Goal: Task Accomplishment & Management: Manage account settings

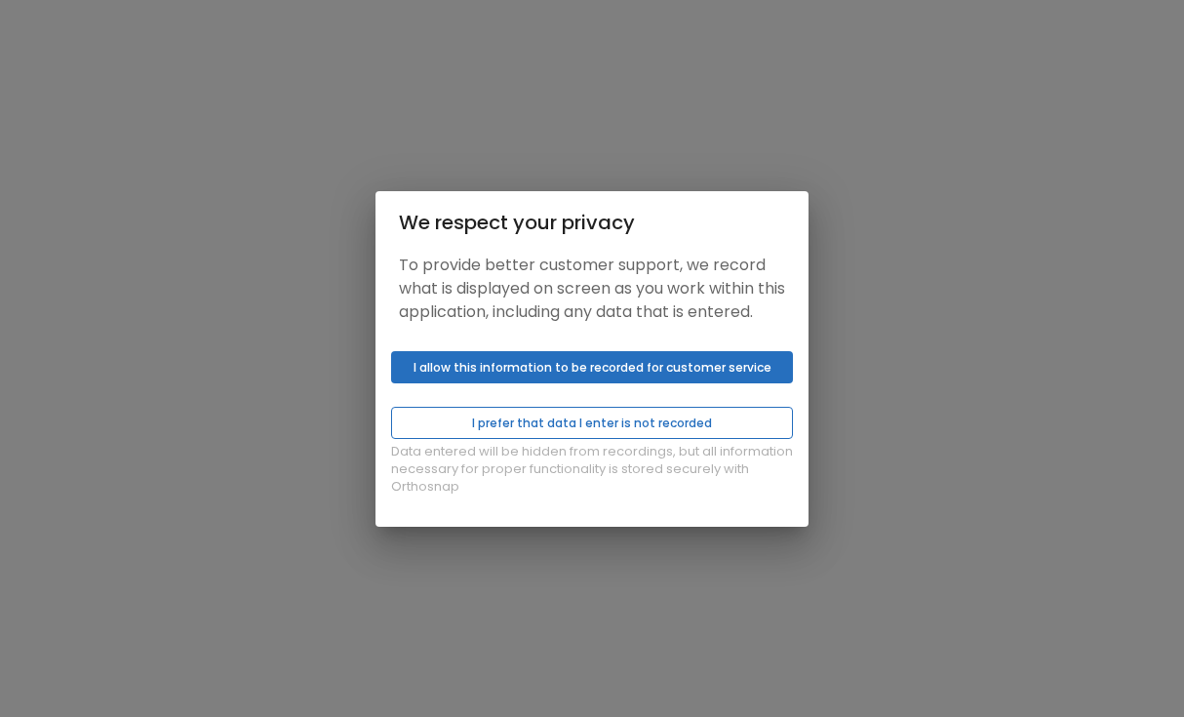
click at [585, 437] on button "I prefer that data I enter is not recorded" at bounding box center [592, 423] width 402 height 32
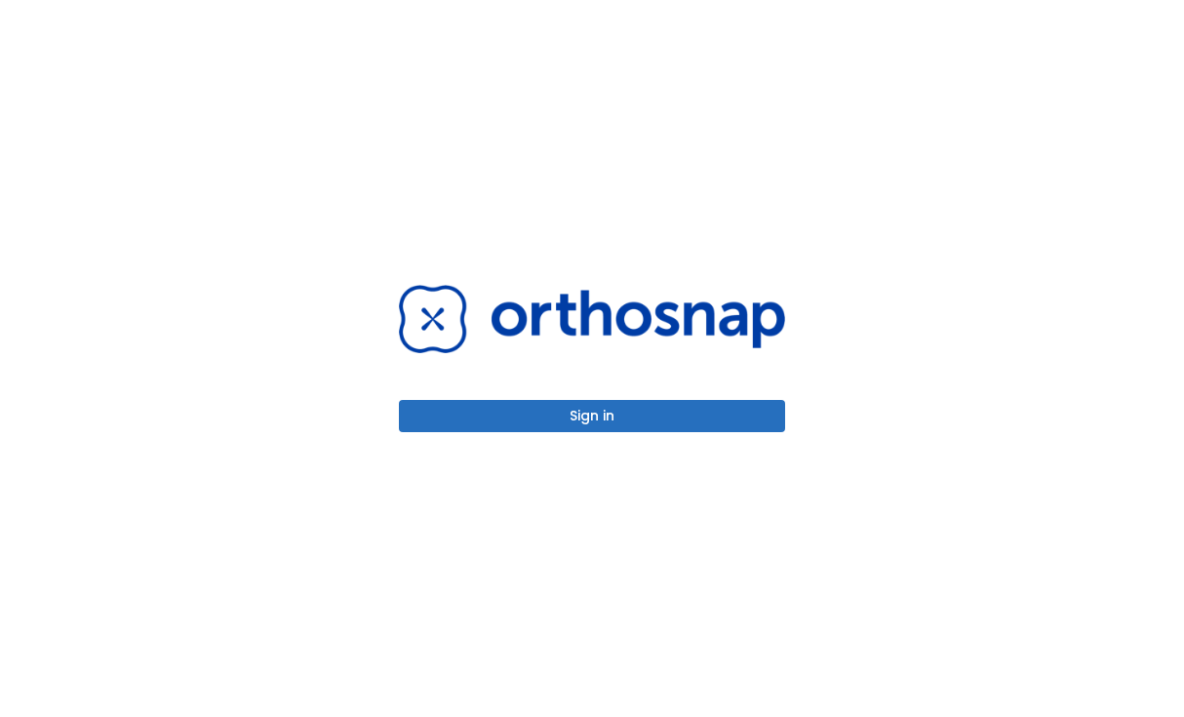
click at [585, 421] on button "Sign in" at bounding box center [592, 416] width 386 height 32
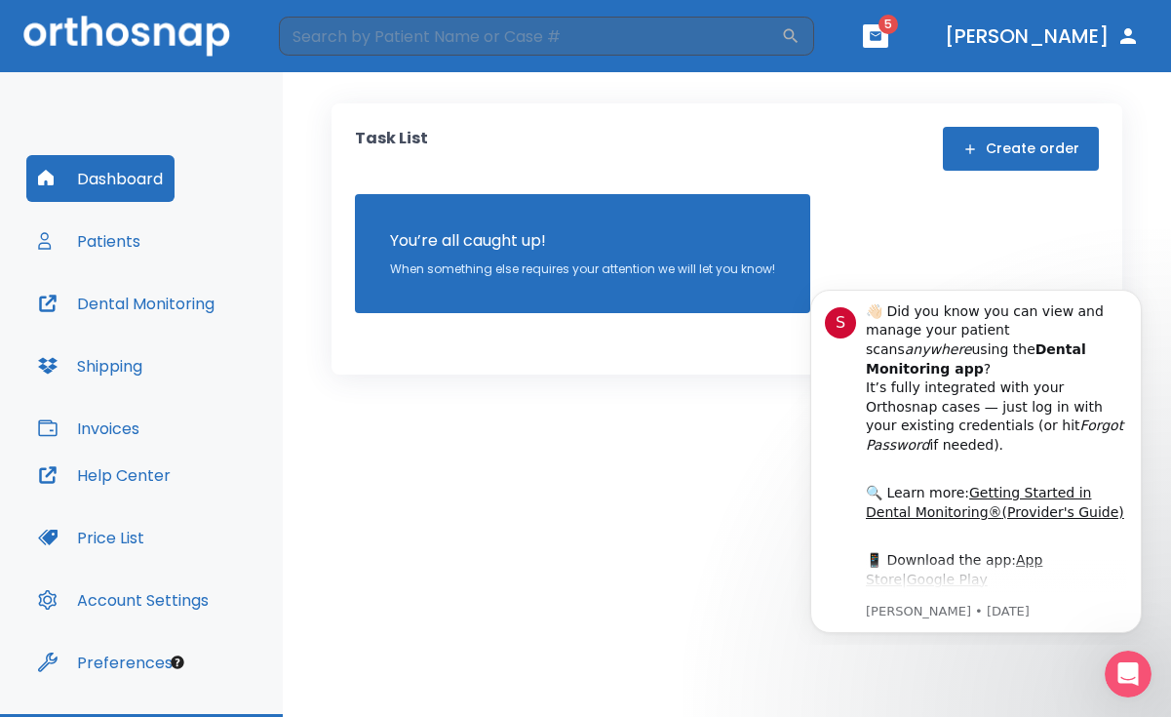
click at [674, 392] on div "Task List Create order You’re all caught up! When something else requires your …" at bounding box center [727, 394] width 888 height 644
click at [1132, 305] on button "Dismiss notification" at bounding box center [1135, 295] width 25 height 25
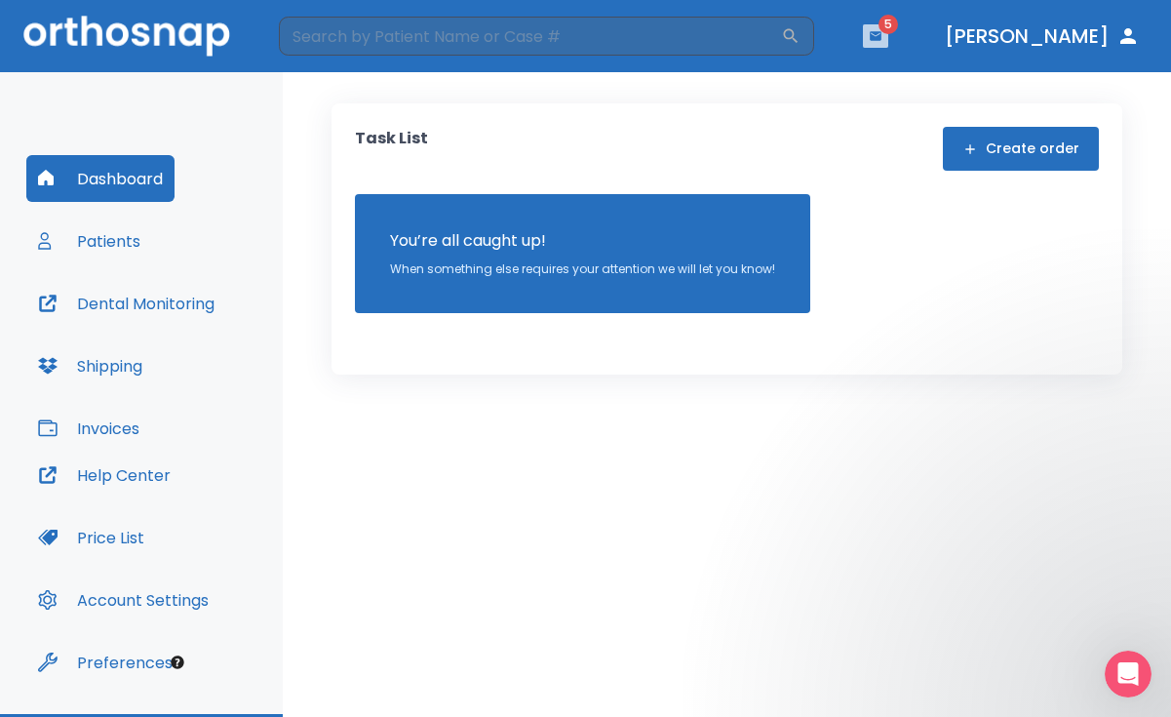
click at [882, 31] on icon "button" at bounding box center [876, 36] width 14 height 14
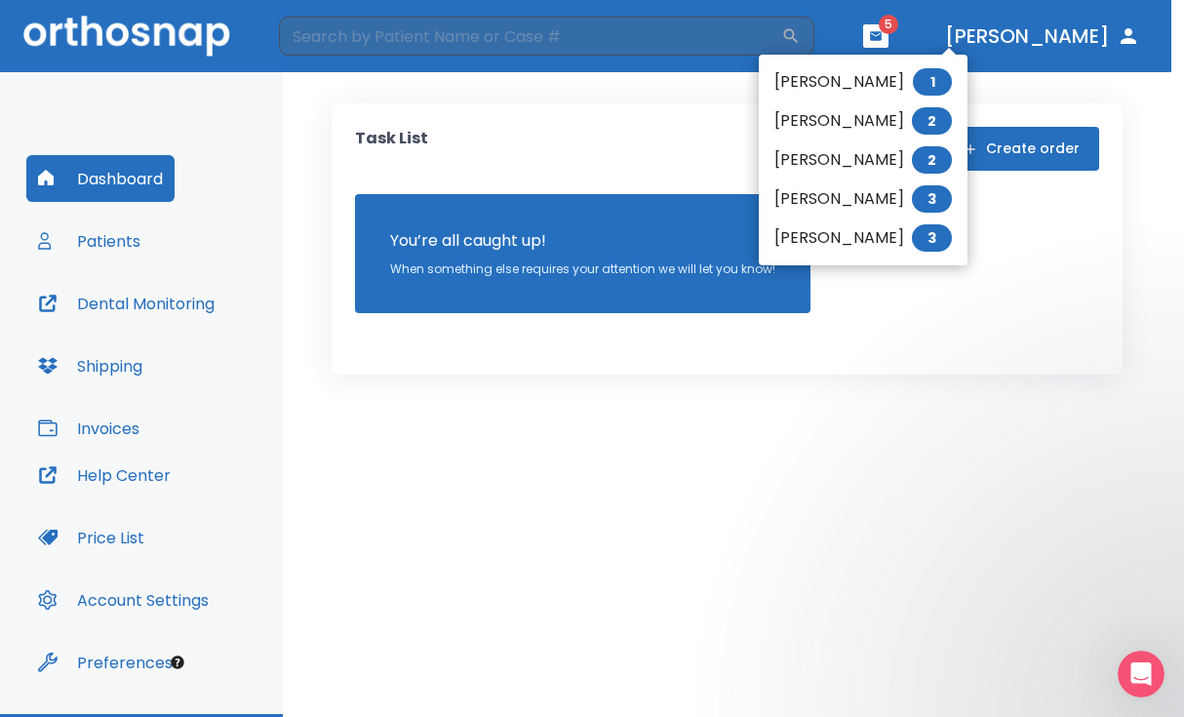
click at [912, 193] on span "3" at bounding box center [932, 198] width 40 height 27
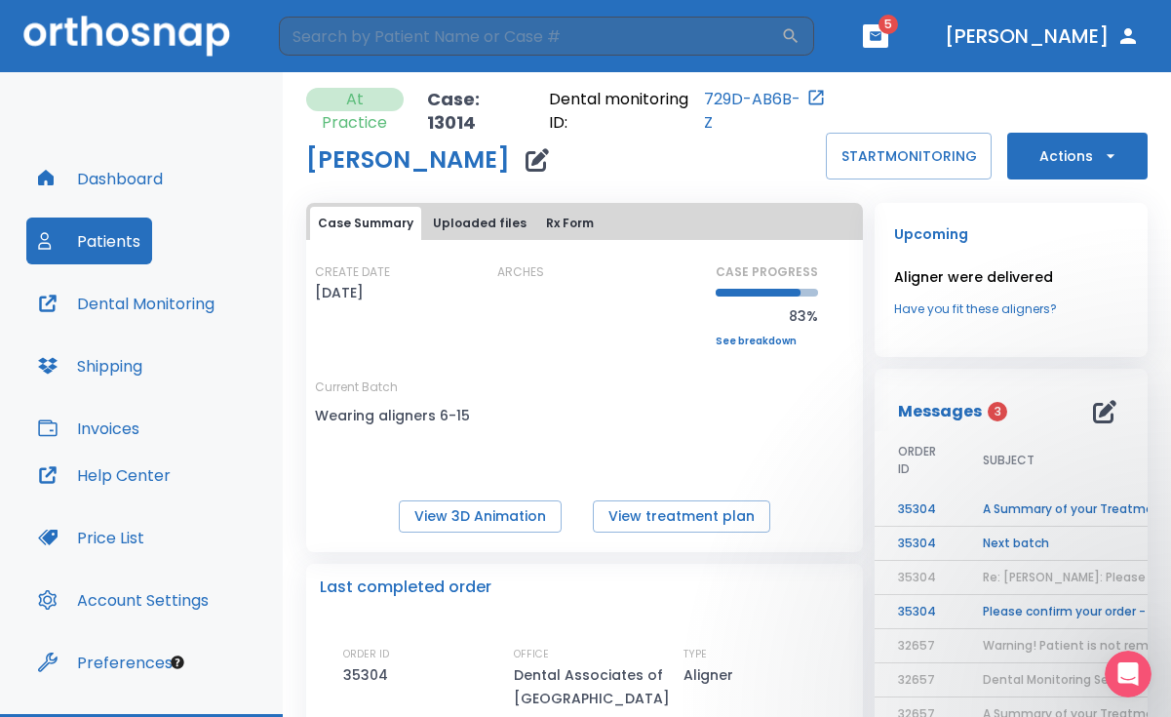
click at [985, 542] on td "Next batch" at bounding box center [1081, 543] width 244 height 34
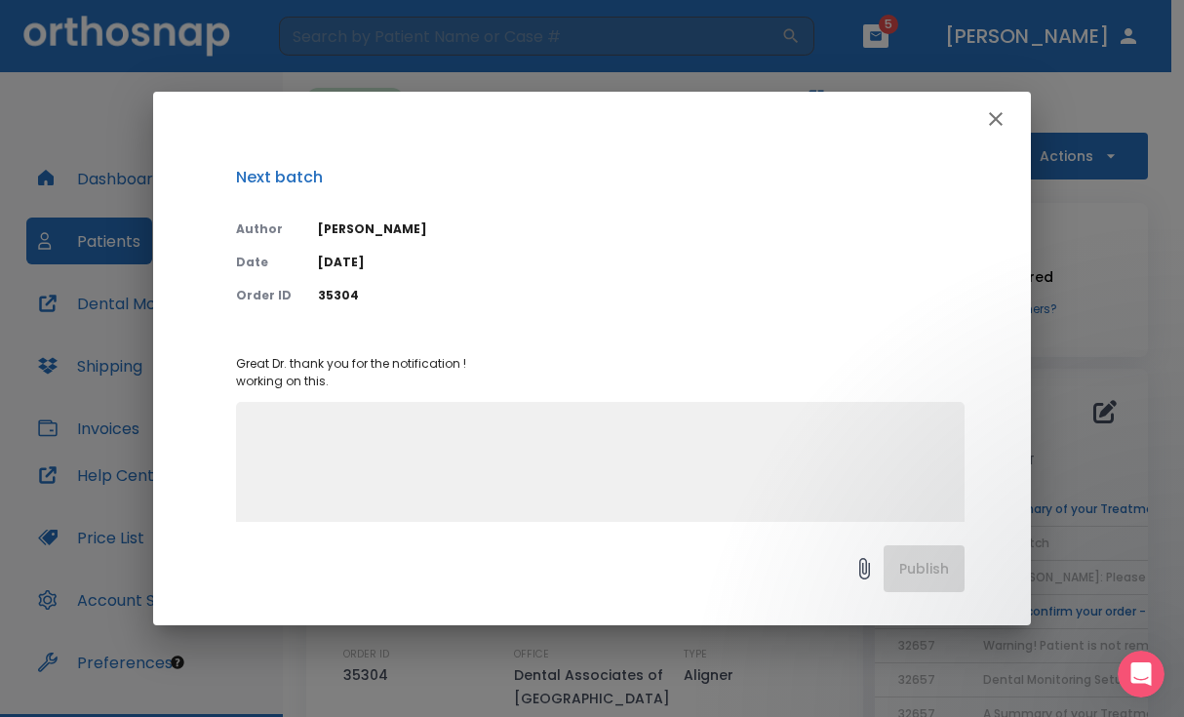
click at [991, 122] on icon "button" at bounding box center [995, 118] width 23 height 23
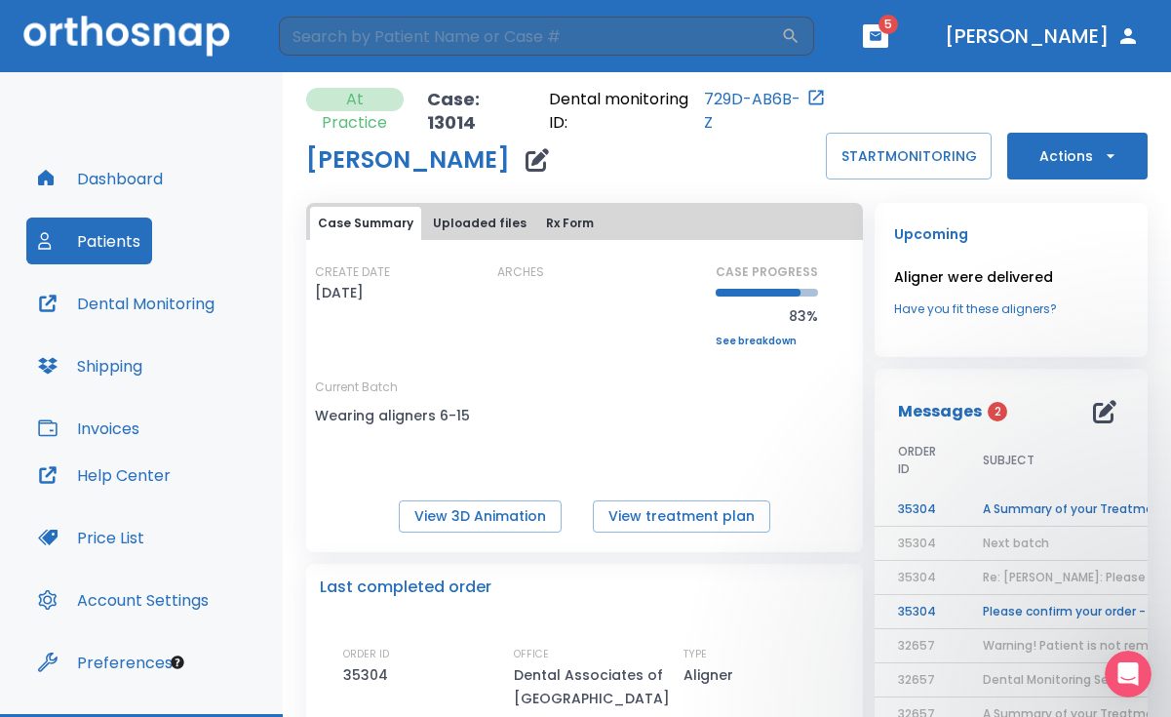
click at [993, 499] on td "A Summary of your Treatment" at bounding box center [1081, 509] width 244 height 34
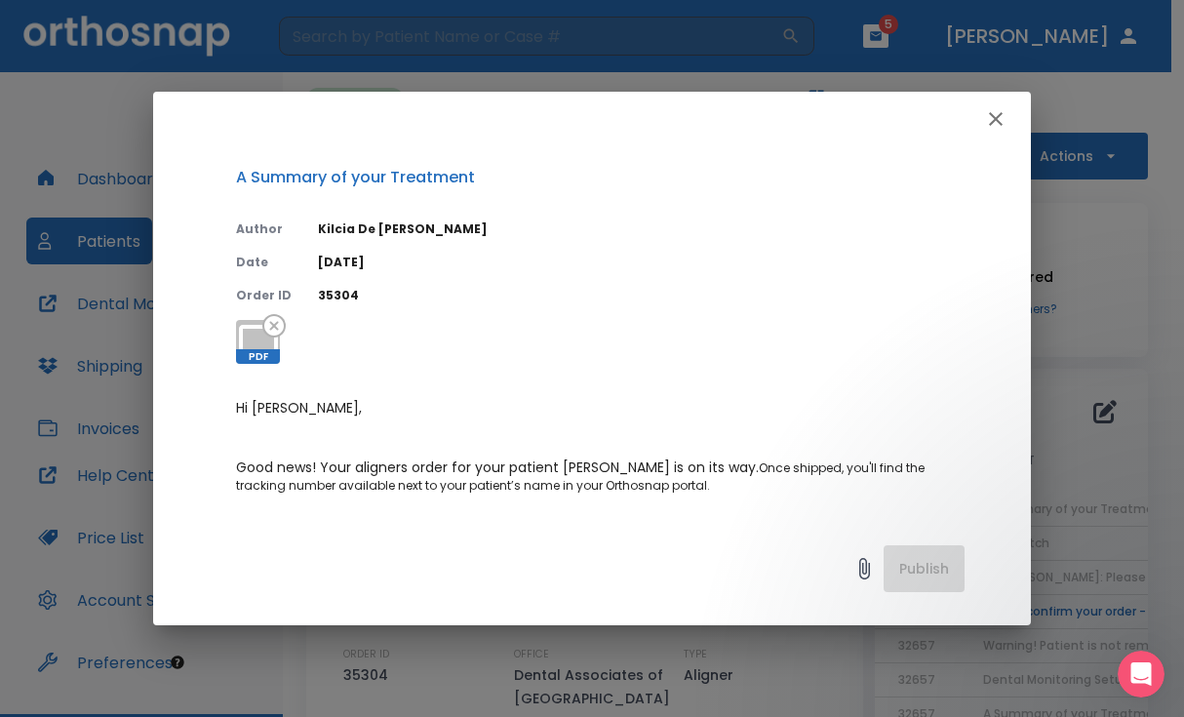
click at [995, 103] on button "button" at bounding box center [995, 118] width 39 height 39
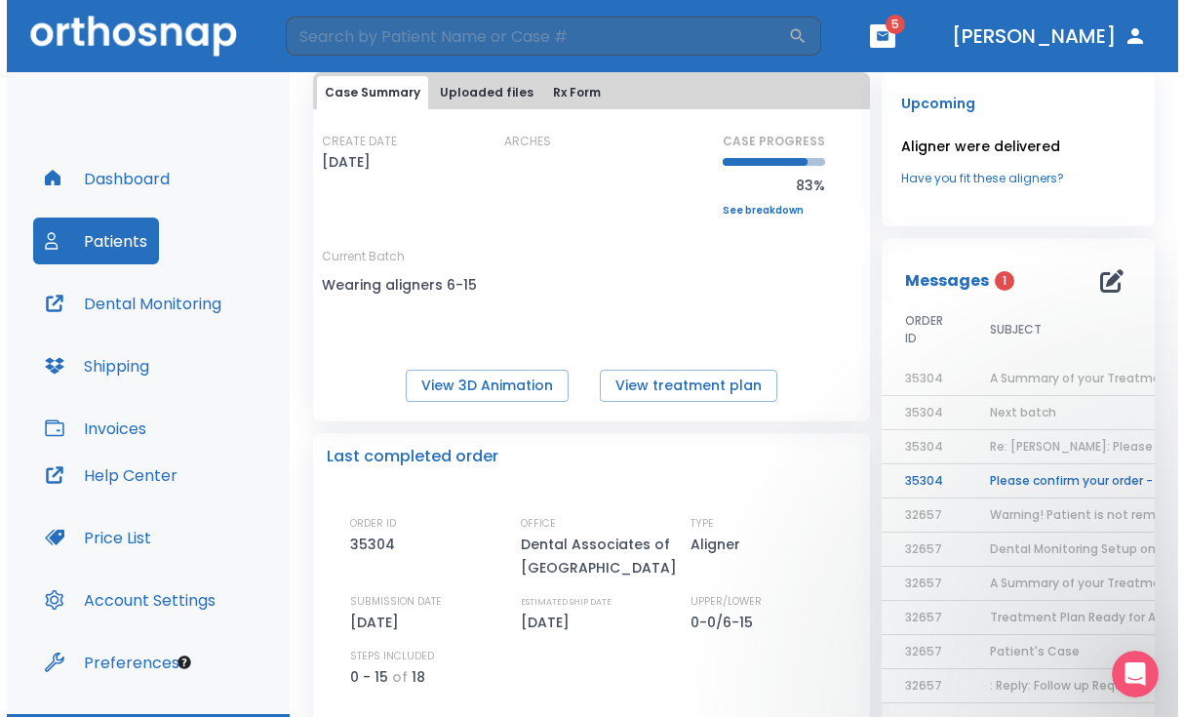
scroll to position [195, 0]
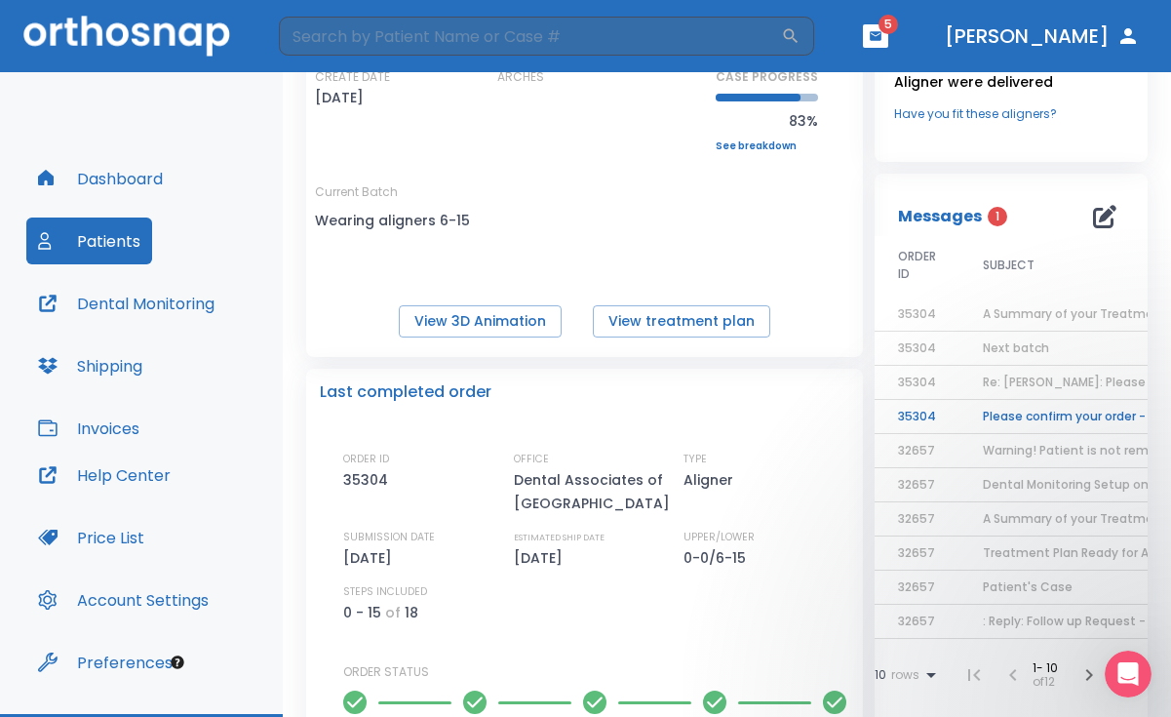
click at [1025, 415] on td "Please confirm your order - last order has EXPIRED" at bounding box center [1081, 417] width 244 height 34
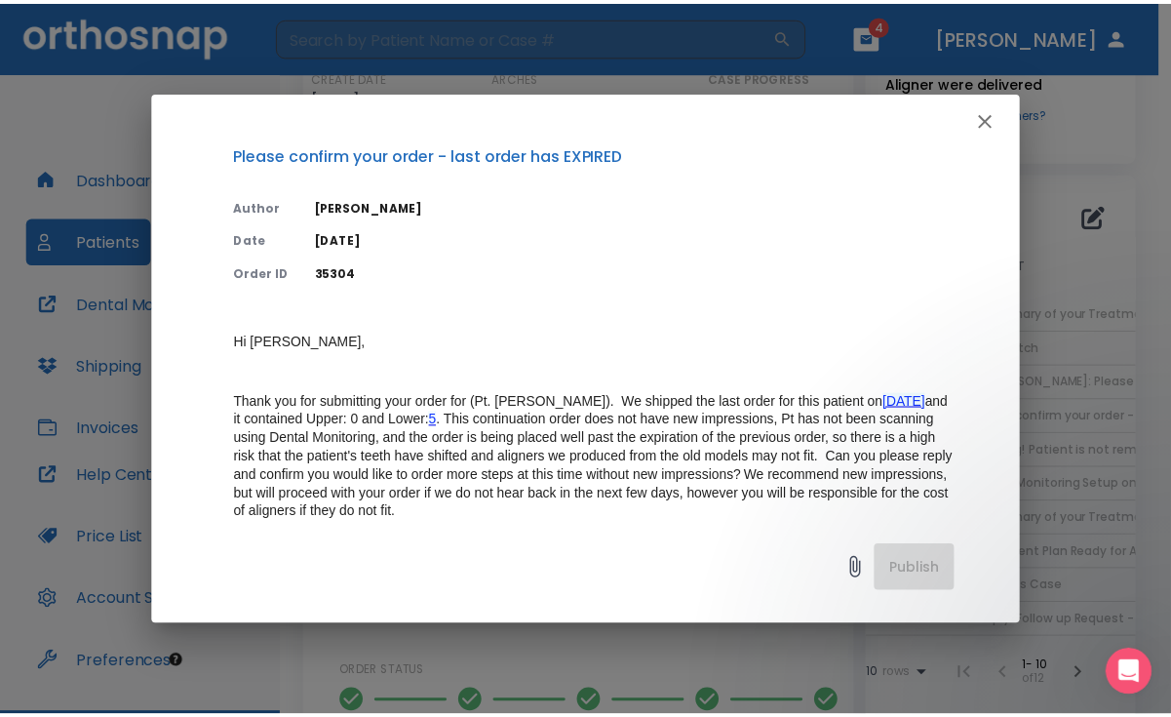
scroll to position [0, 0]
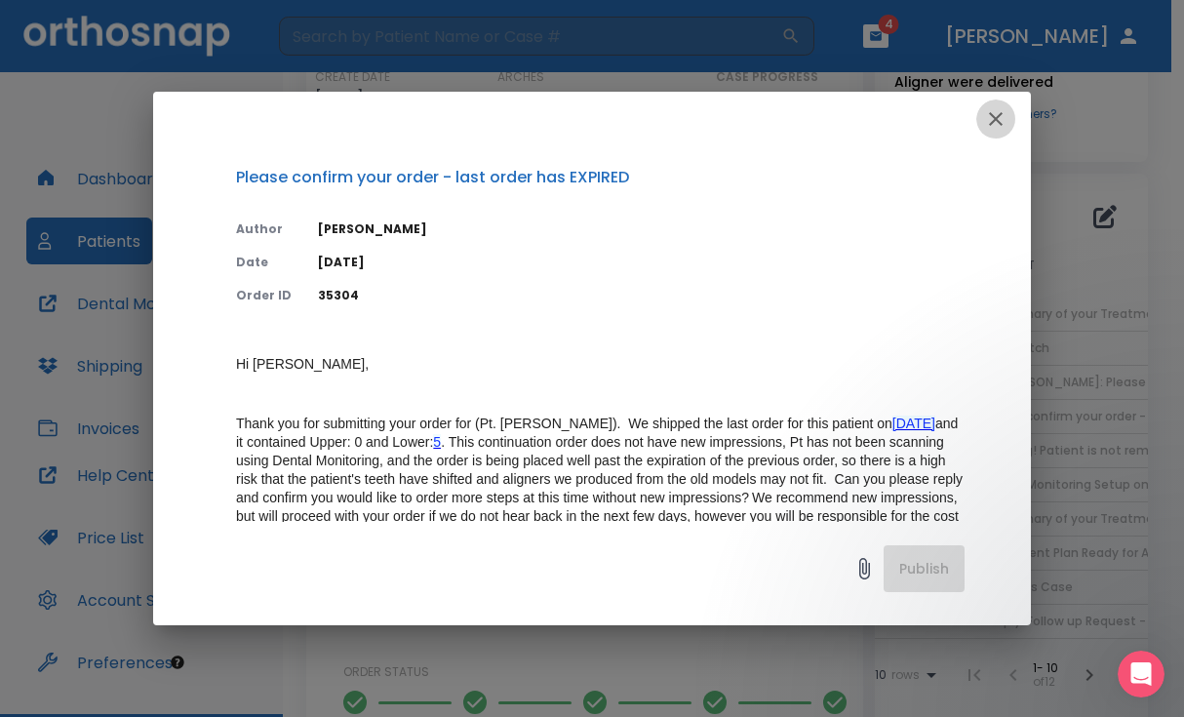
click at [993, 118] on icon "button" at bounding box center [996, 119] width 14 height 14
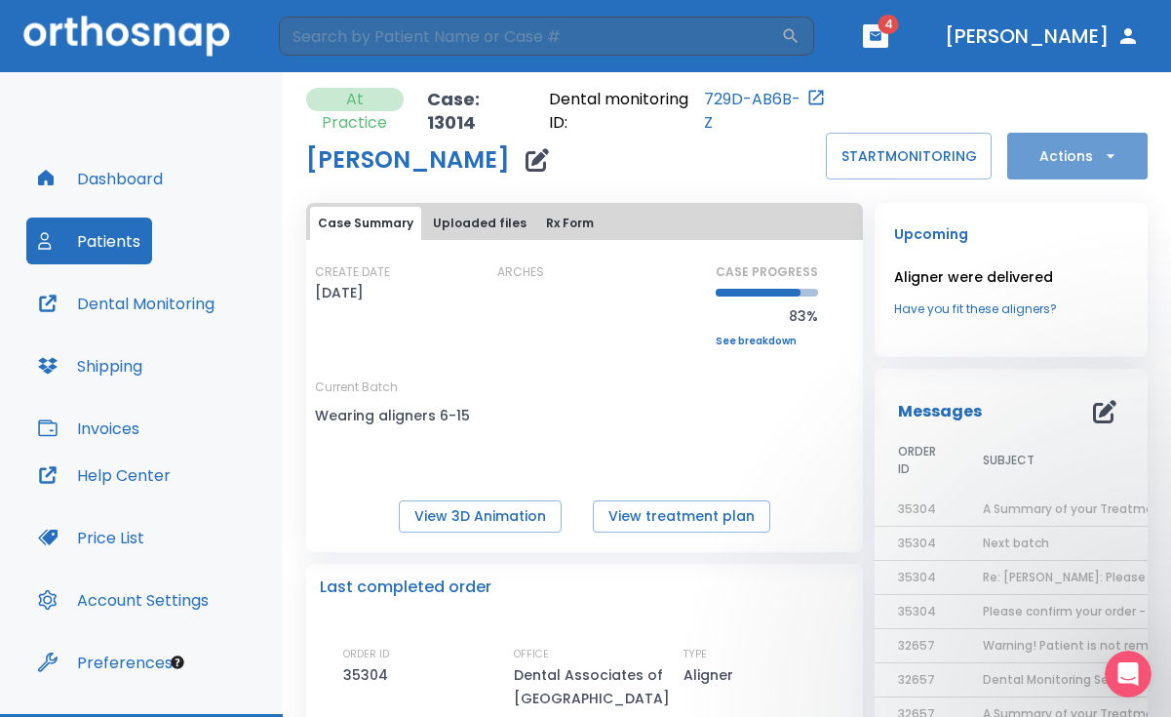
click at [1046, 151] on button "Actions" at bounding box center [1077, 156] width 140 height 47
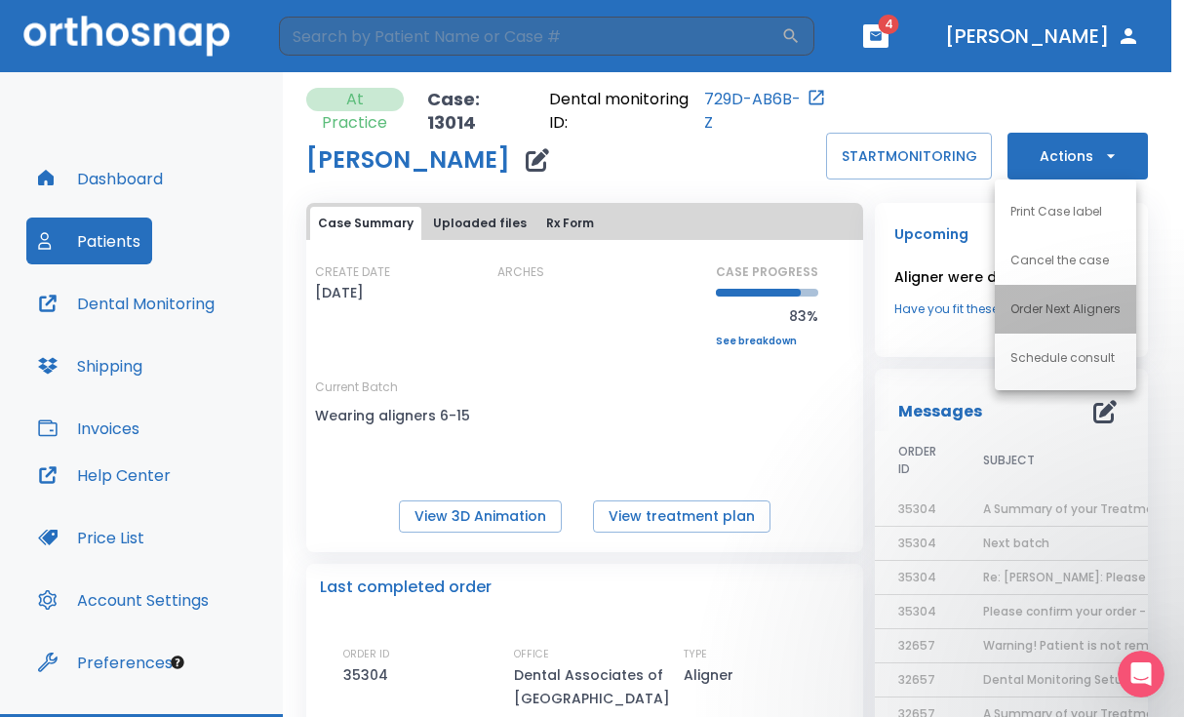
click at [1058, 314] on p "Order Next Aligners" at bounding box center [1065, 309] width 110 height 18
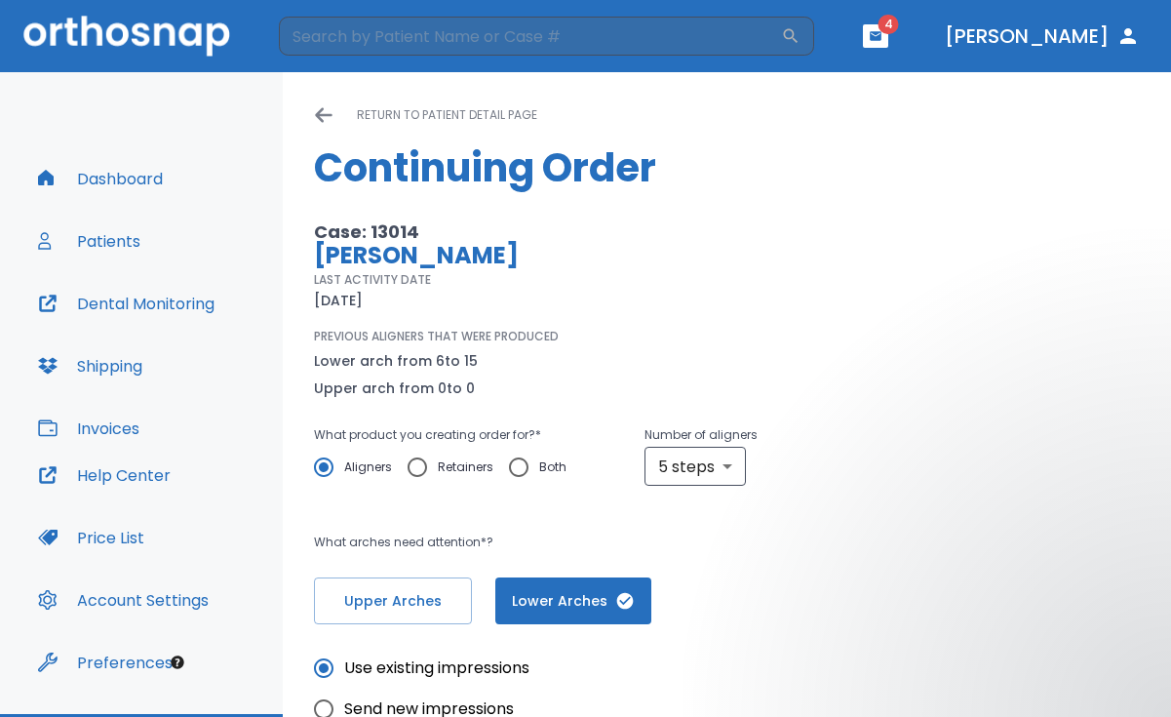
scroll to position [97, 0]
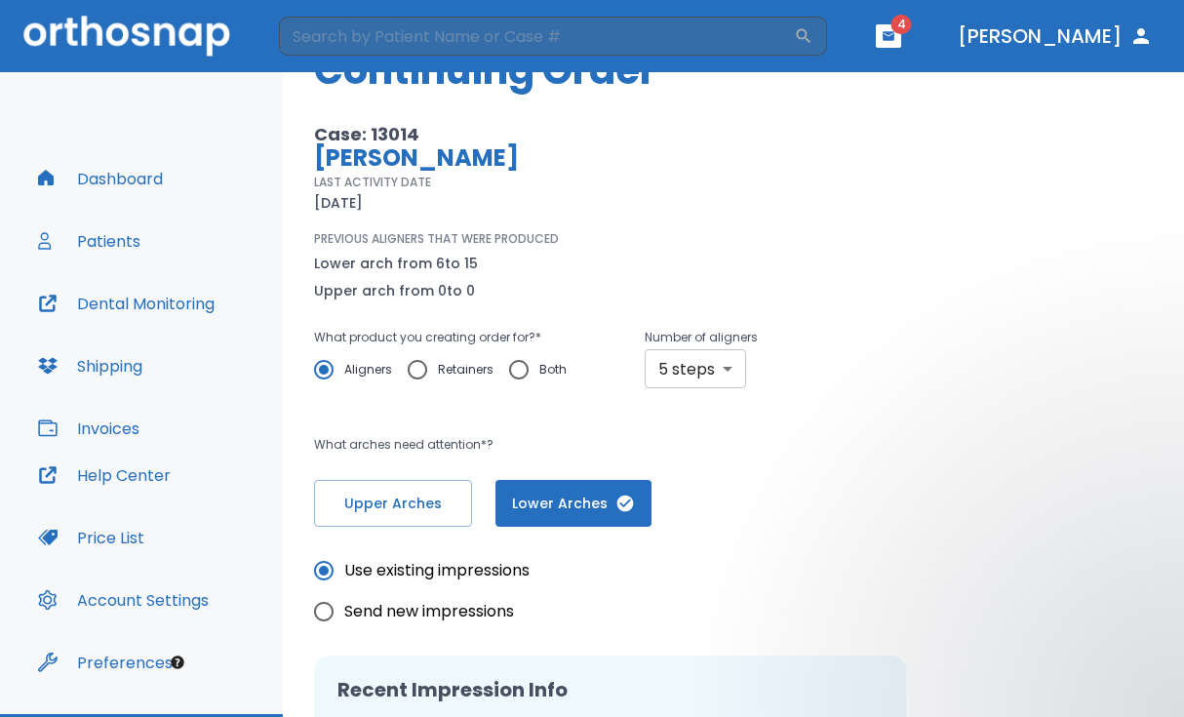
click at [727, 366] on body "​ 4 Dr. Kuitems Dashboard Patients Dental Monitoring Shipping Invoices Help Cen…" at bounding box center [592, 358] width 1184 height 717
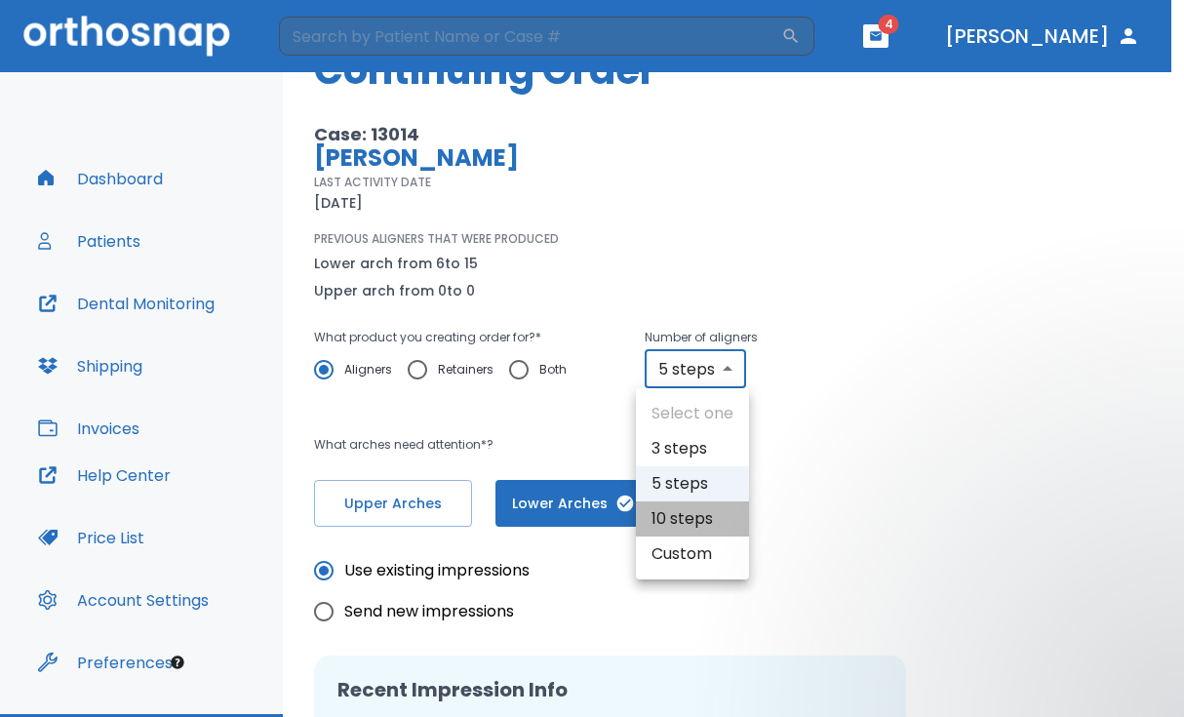
click at [700, 526] on li "10 steps" at bounding box center [692, 518] width 113 height 35
type input "10"
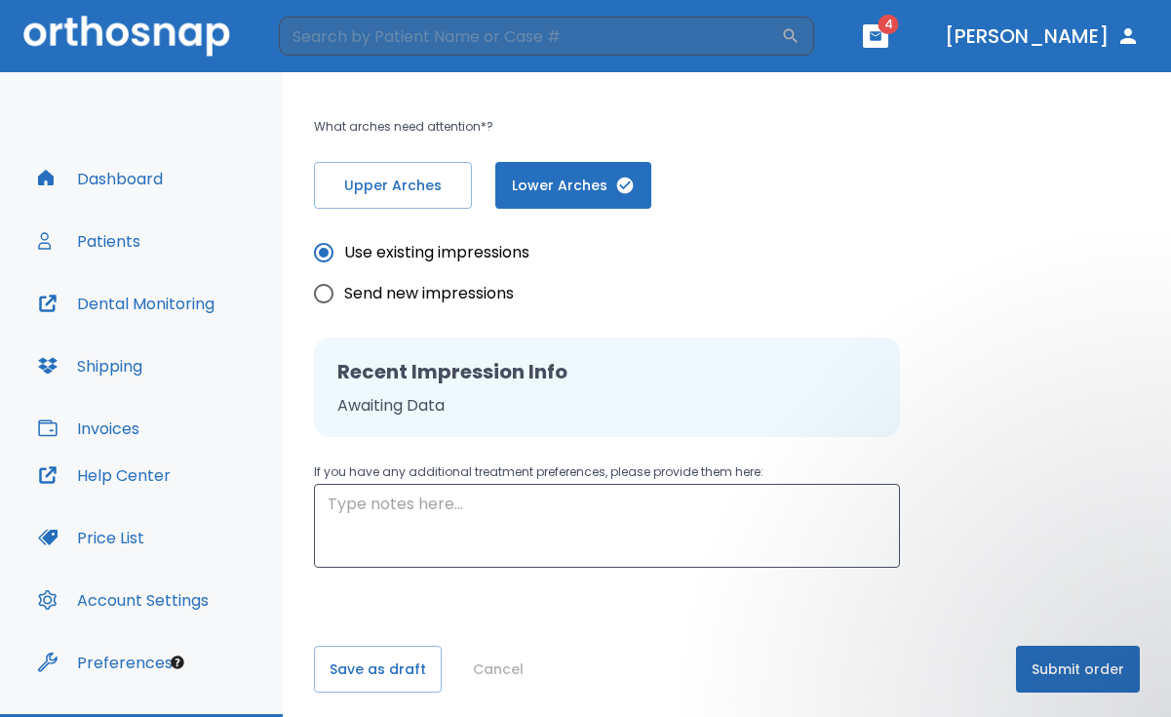
scroll to position [422, 0]
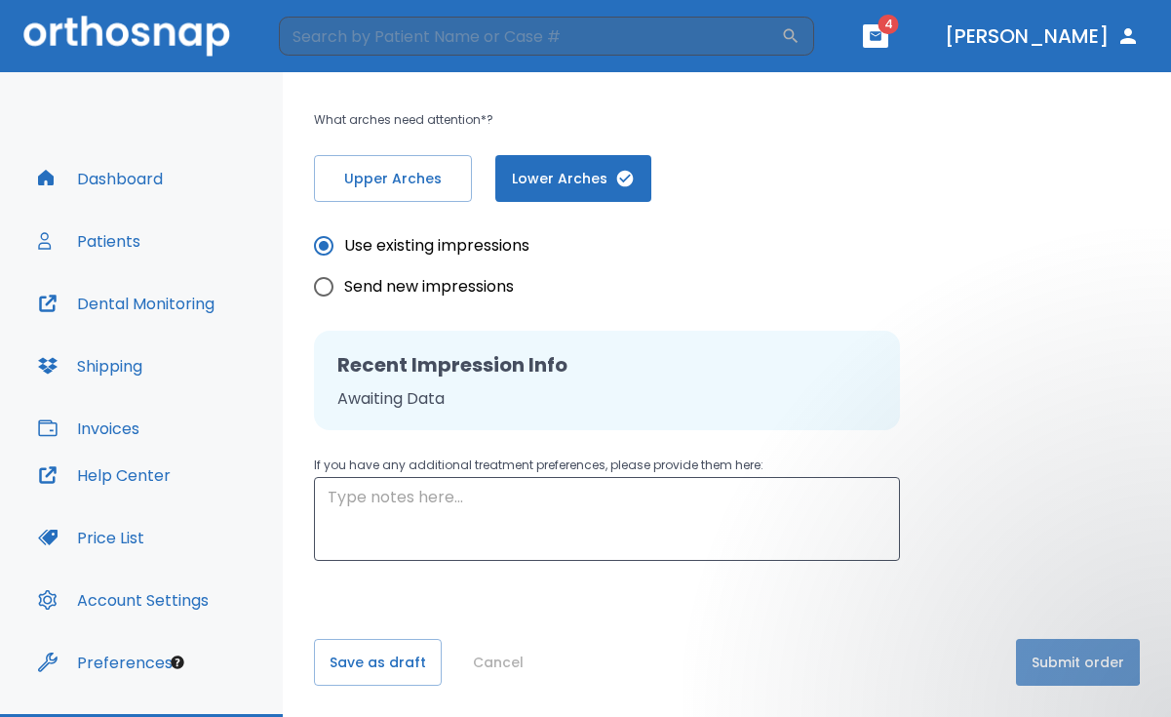
click at [1043, 651] on button "Submit order" at bounding box center [1078, 662] width 124 height 47
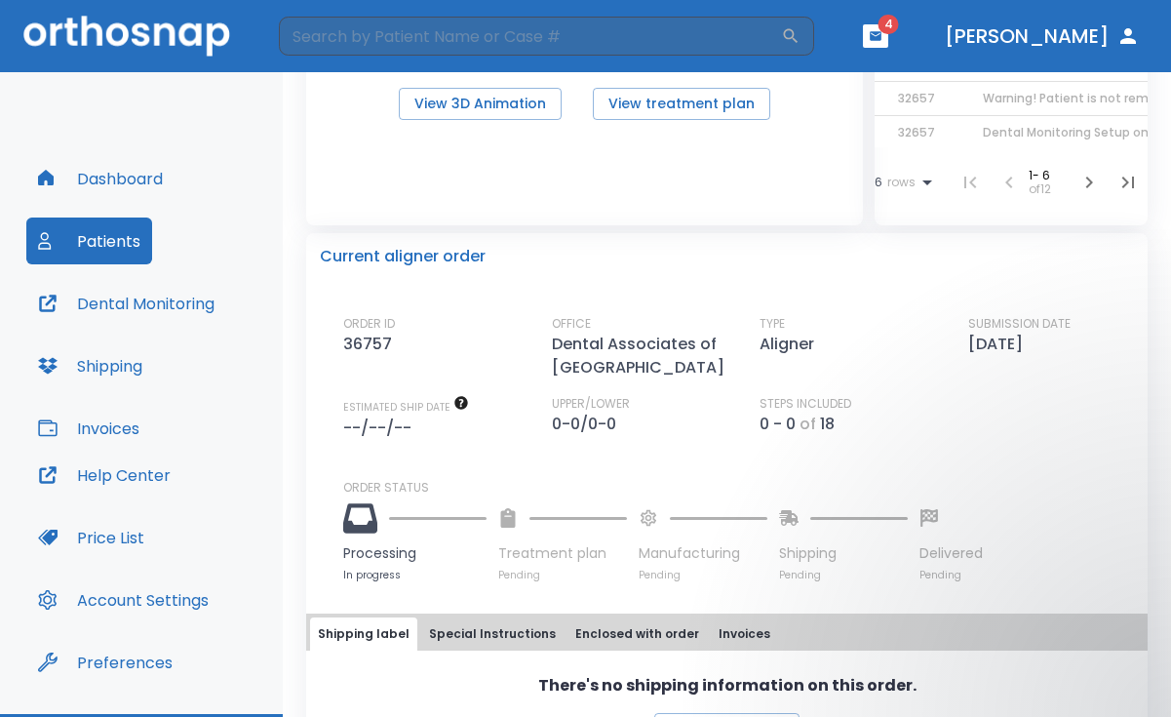
scroll to position [487, 0]
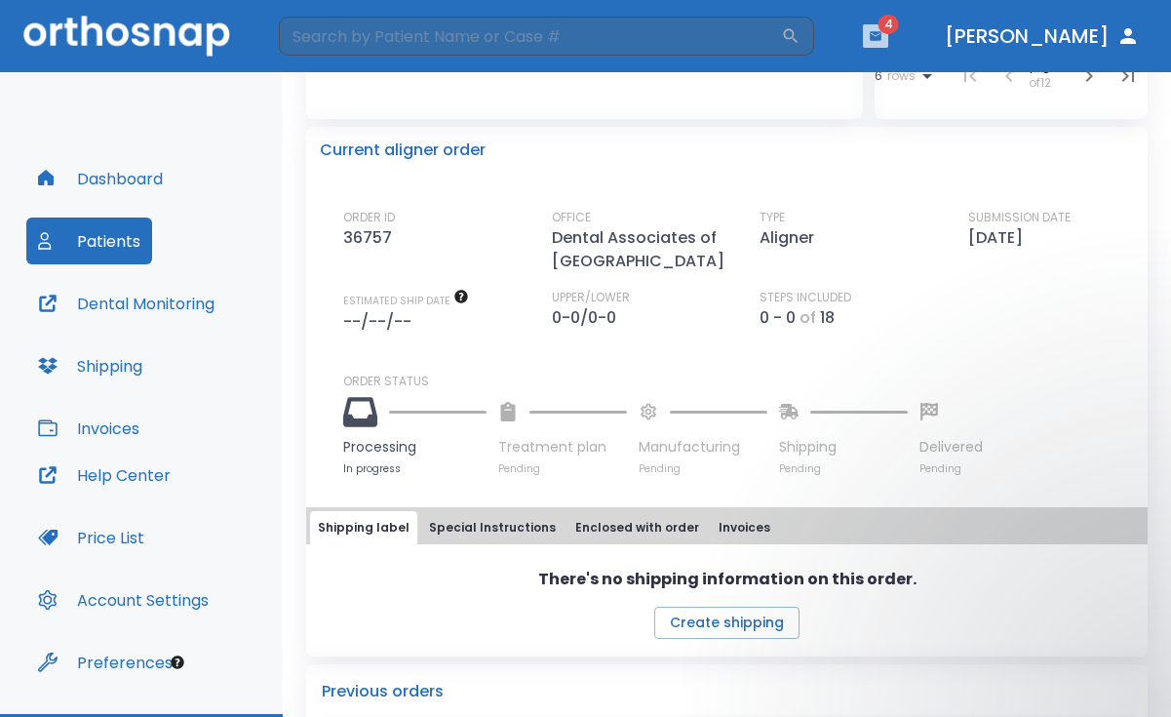
click at [888, 43] on button "button" at bounding box center [875, 35] width 25 height 23
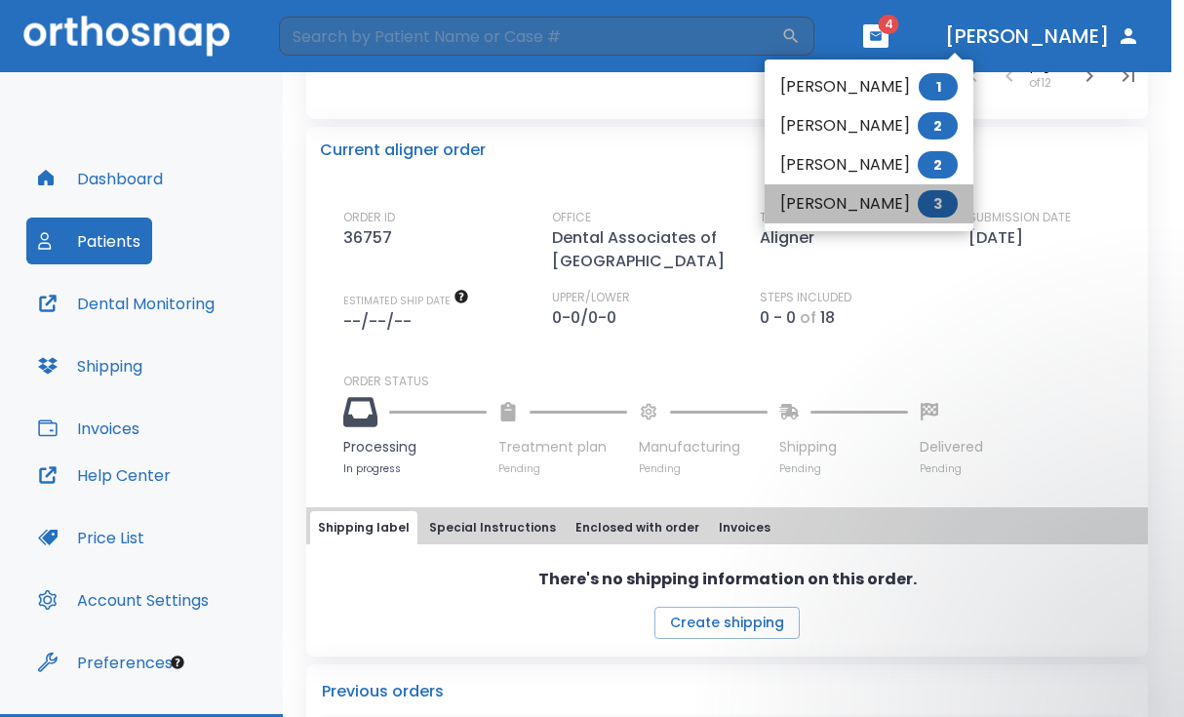
click at [917, 197] on span "3" at bounding box center [937, 203] width 40 height 27
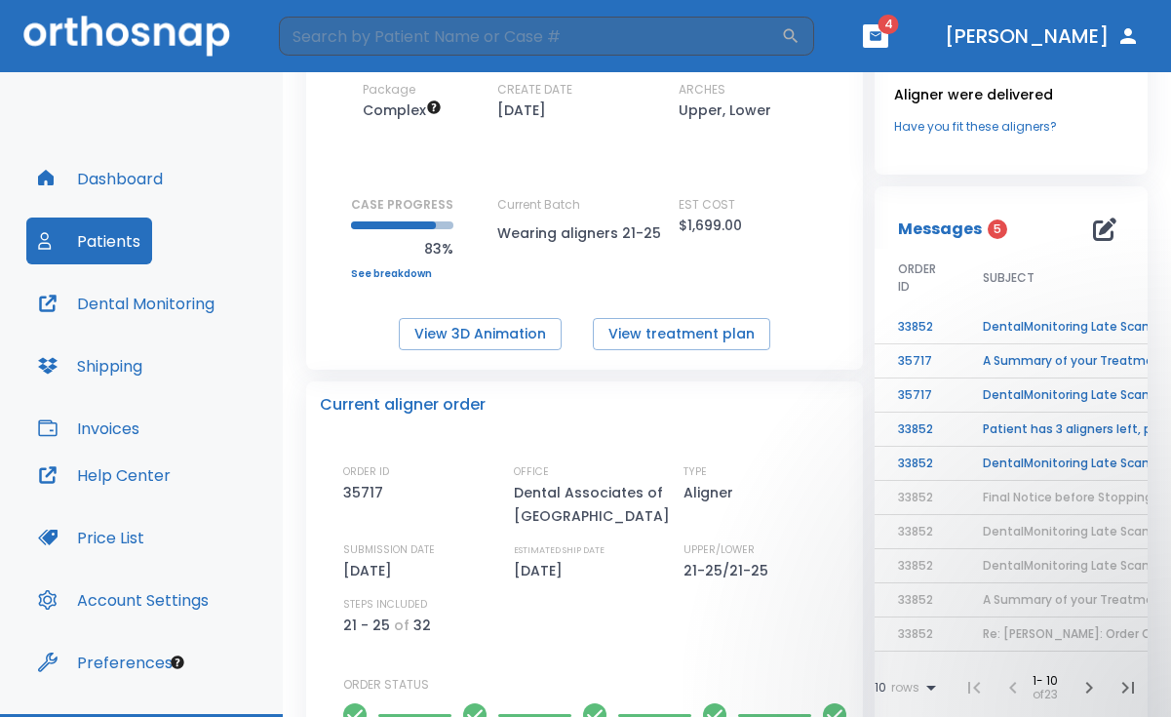
scroll to position [221, 0]
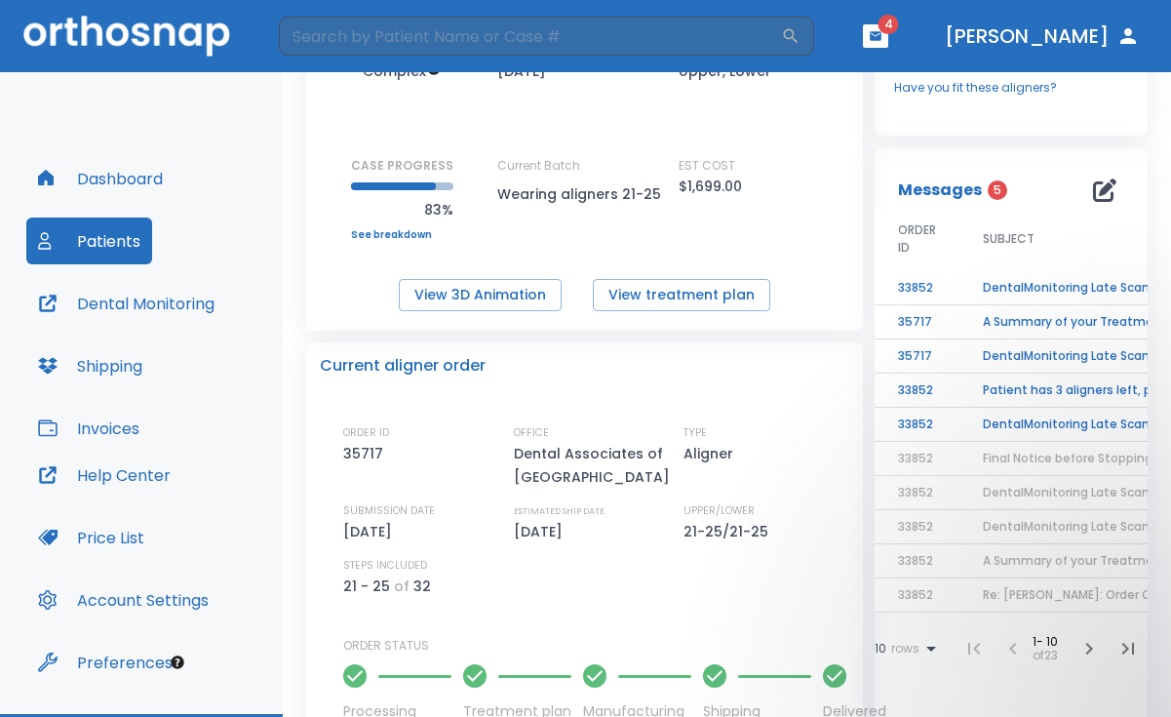
click at [1046, 286] on td "DentalMonitoring Late Scan: 2 - 4 Weeks Notification" at bounding box center [1081, 288] width 244 height 34
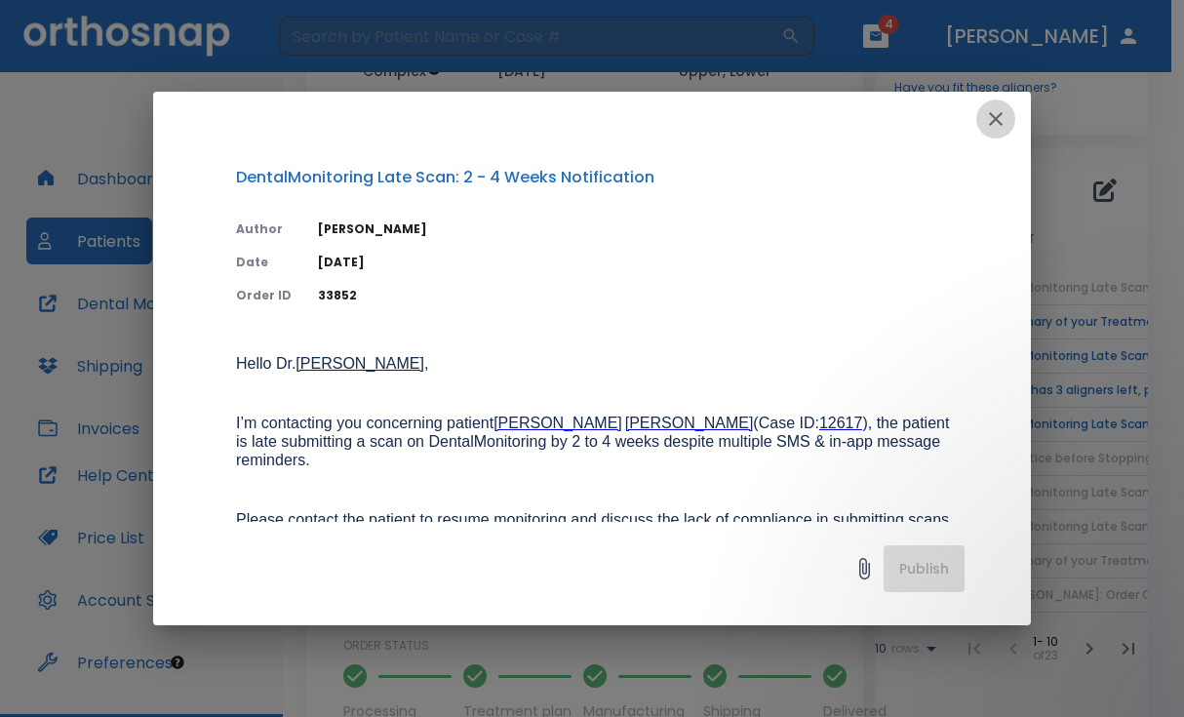
drag, startPoint x: 995, startPoint y: 114, endPoint x: 1002, endPoint y: 123, distance: 11.1
click at [996, 114] on icon "button" at bounding box center [995, 118] width 23 height 23
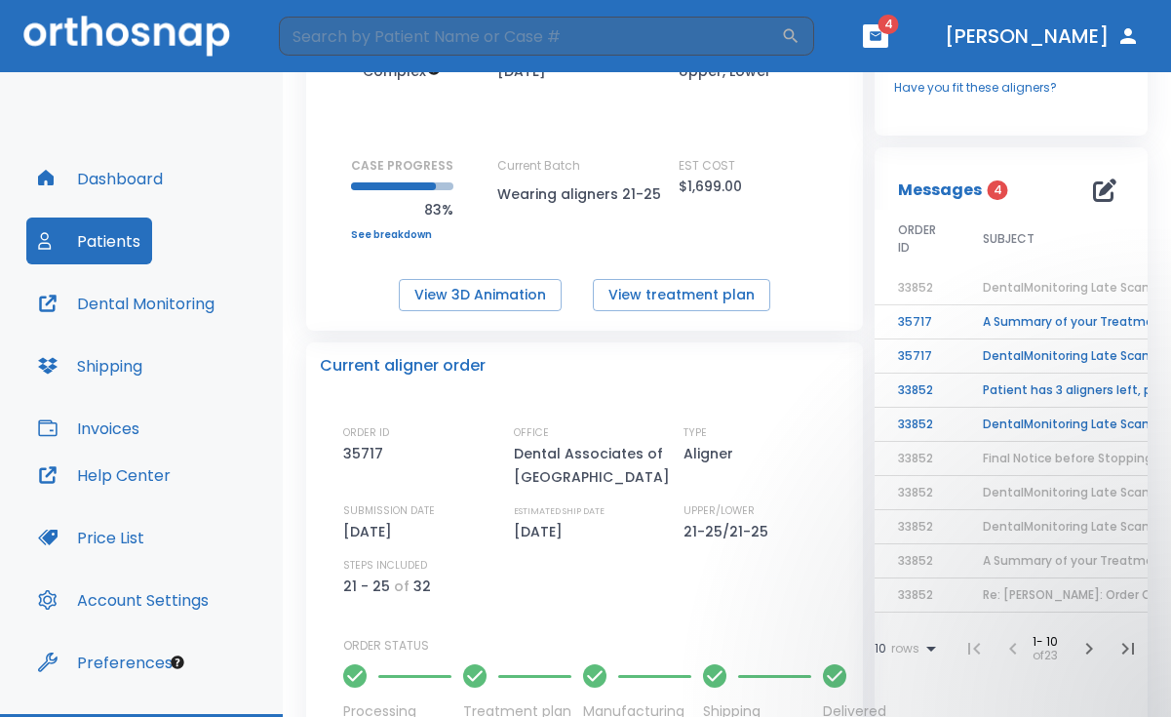
click at [810, 163] on div "EST COST $1,699.00" at bounding box center [766, 177] width 175 height 41
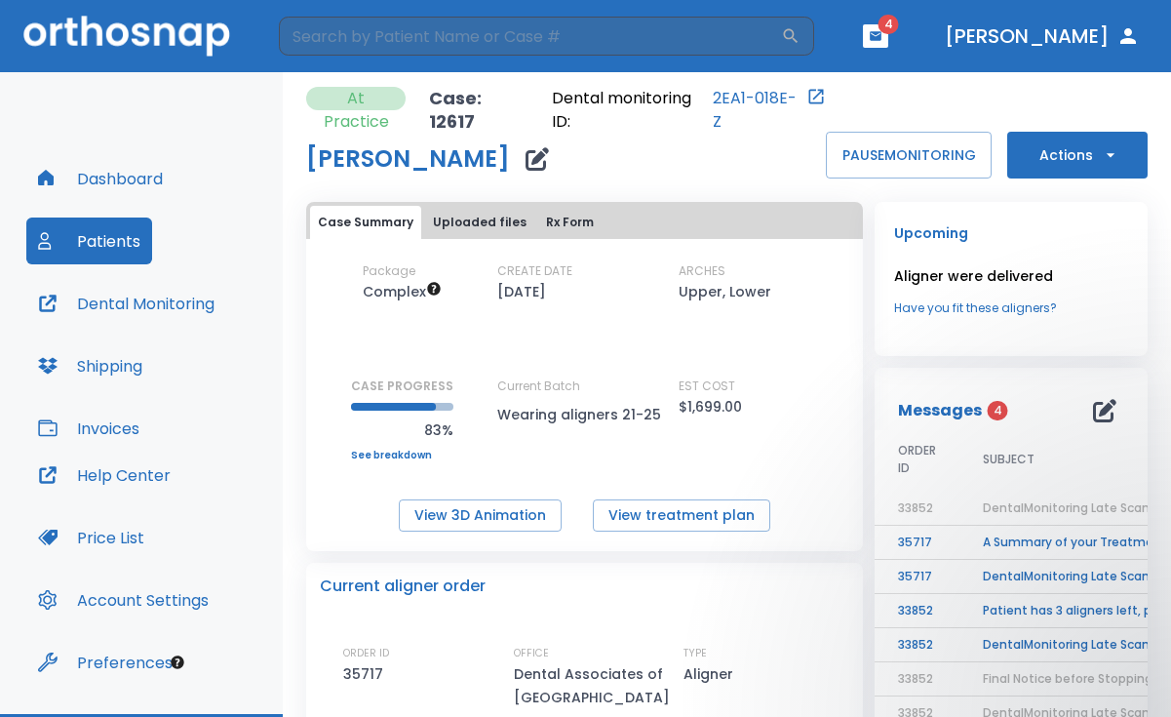
scroll to position [0, 0]
click at [881, 39] on icon "button" at bounding box center [876, 35] width 12 height 9
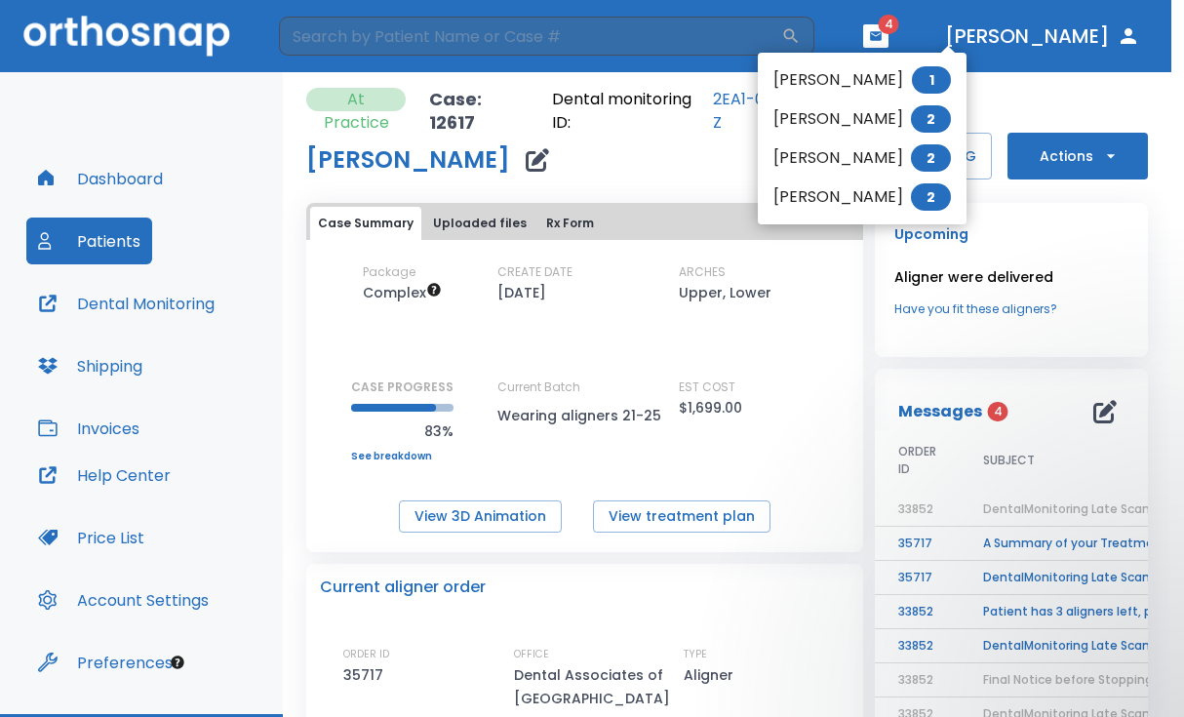
click at [102, 251] on div at bounding box center [592, 358] width 1184 height 717
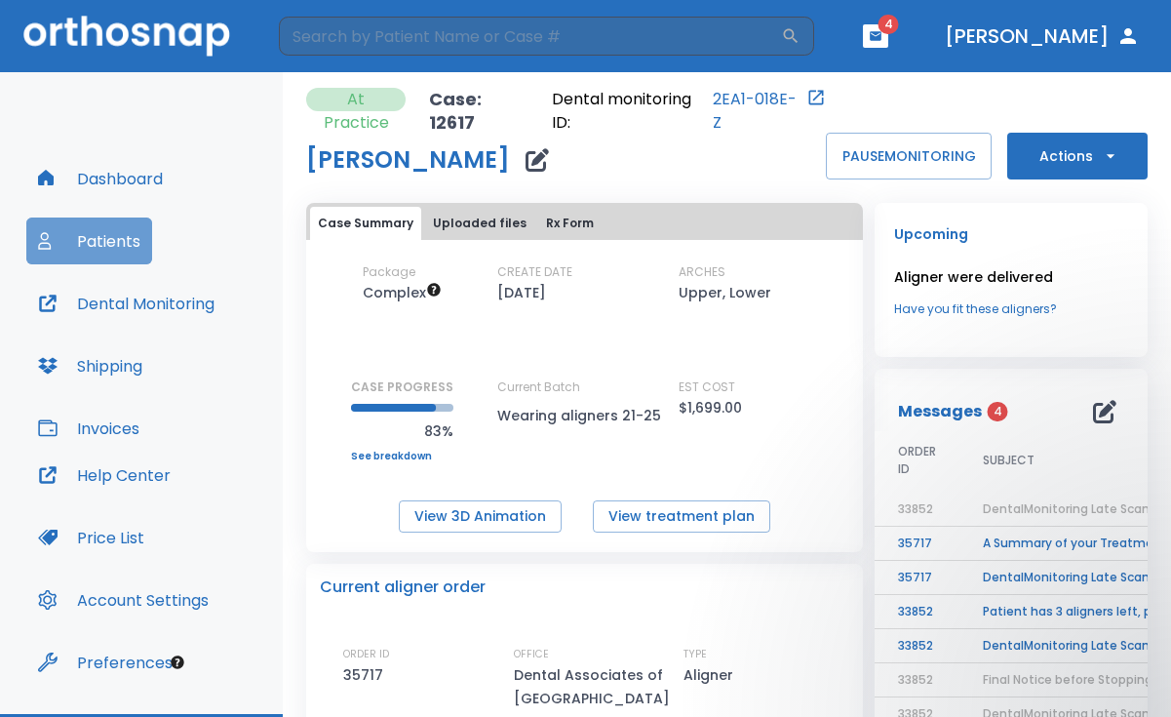
click at [98, 239] on button "Patients" at bounding box center [89, 240] width 126 height 47
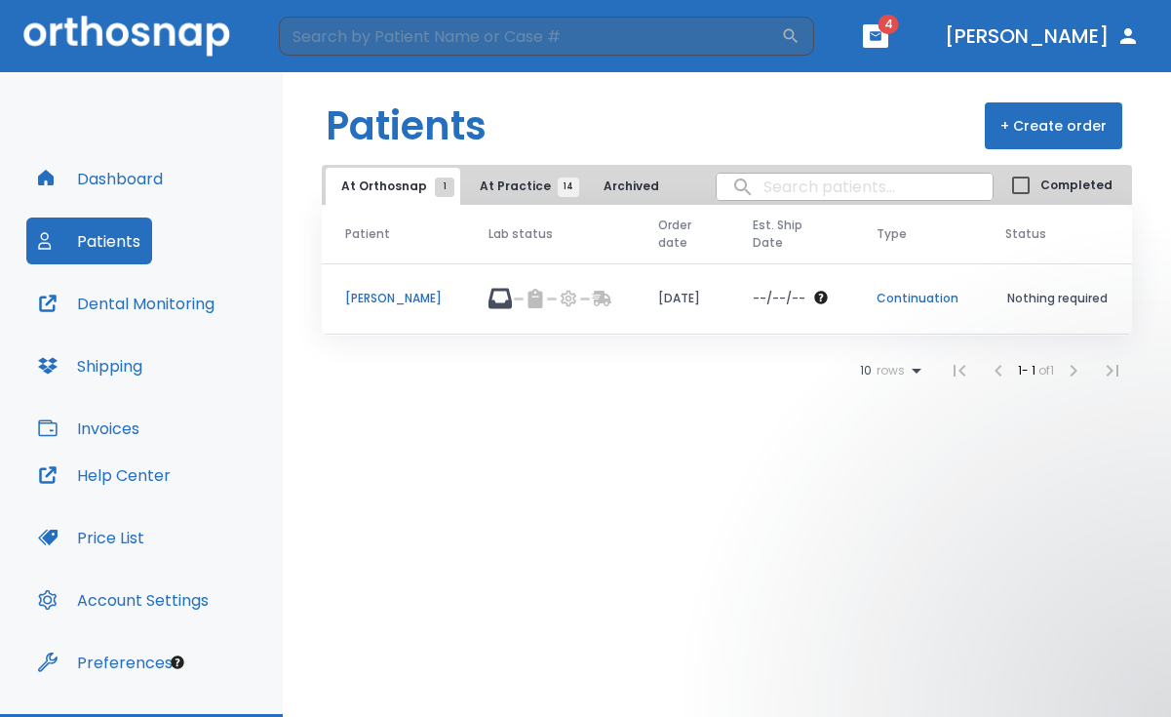
click at [383, 299] on p "Chris Trebus" at bounding box center [393, 299] width 97 height 18
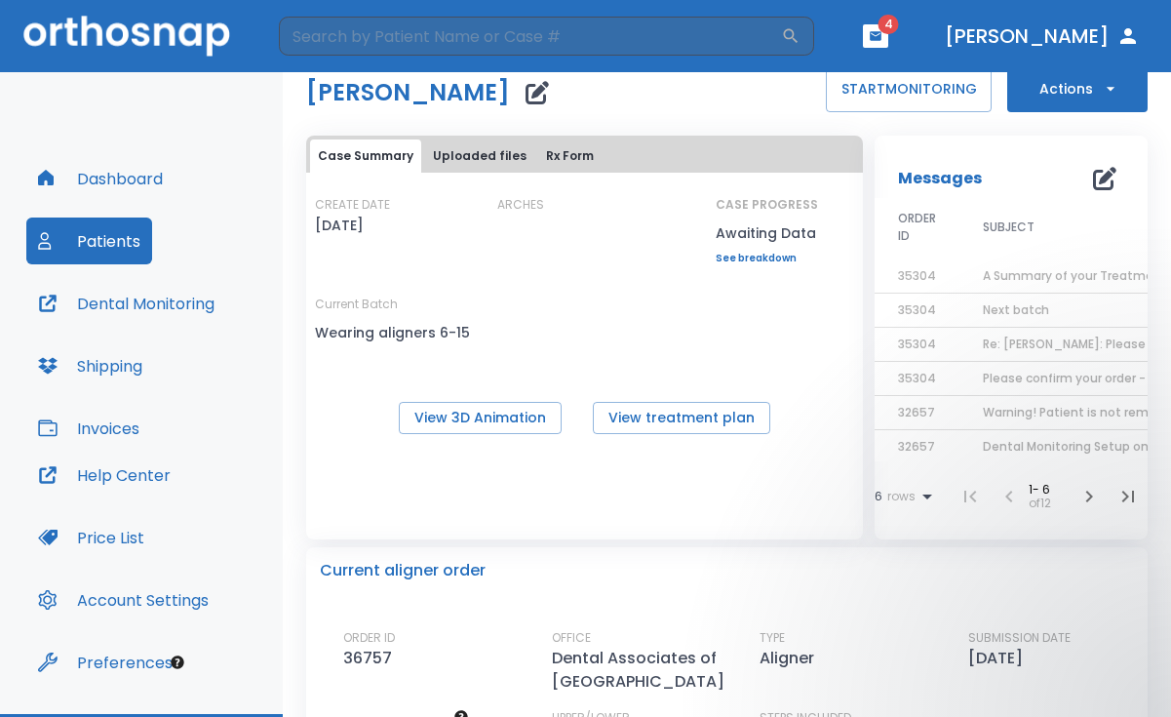
scroll to position [97, 0]
